Goal: Register for event/course

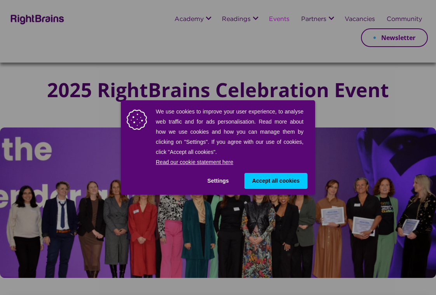
click at [264, 175] on button "Accept all cookies" at bounding box center [275, 181] width 63 height 16
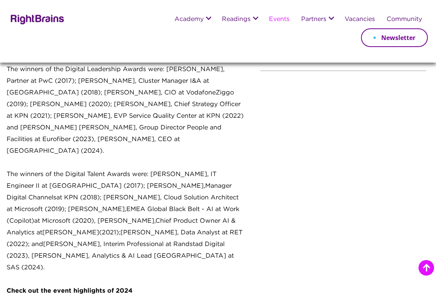
scroll to position [785, 0]
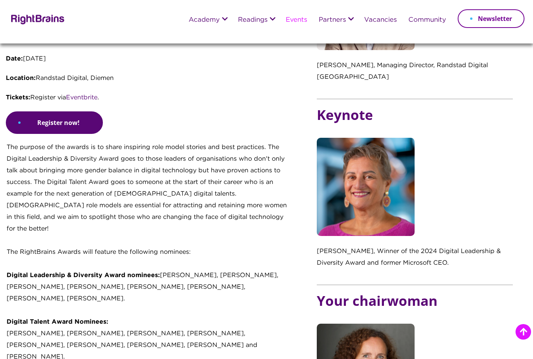
scroll to position [252, 0]
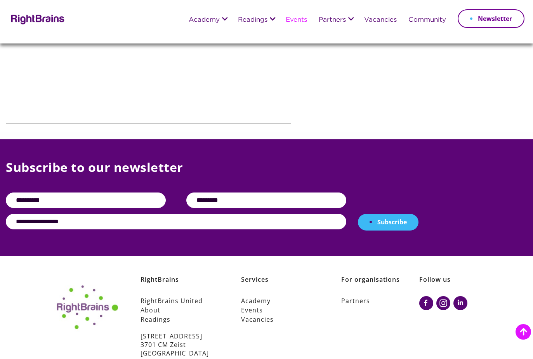
scroll to position [1113, 0]
